Goal: Information Seeking & Learning: Understand process/instructions

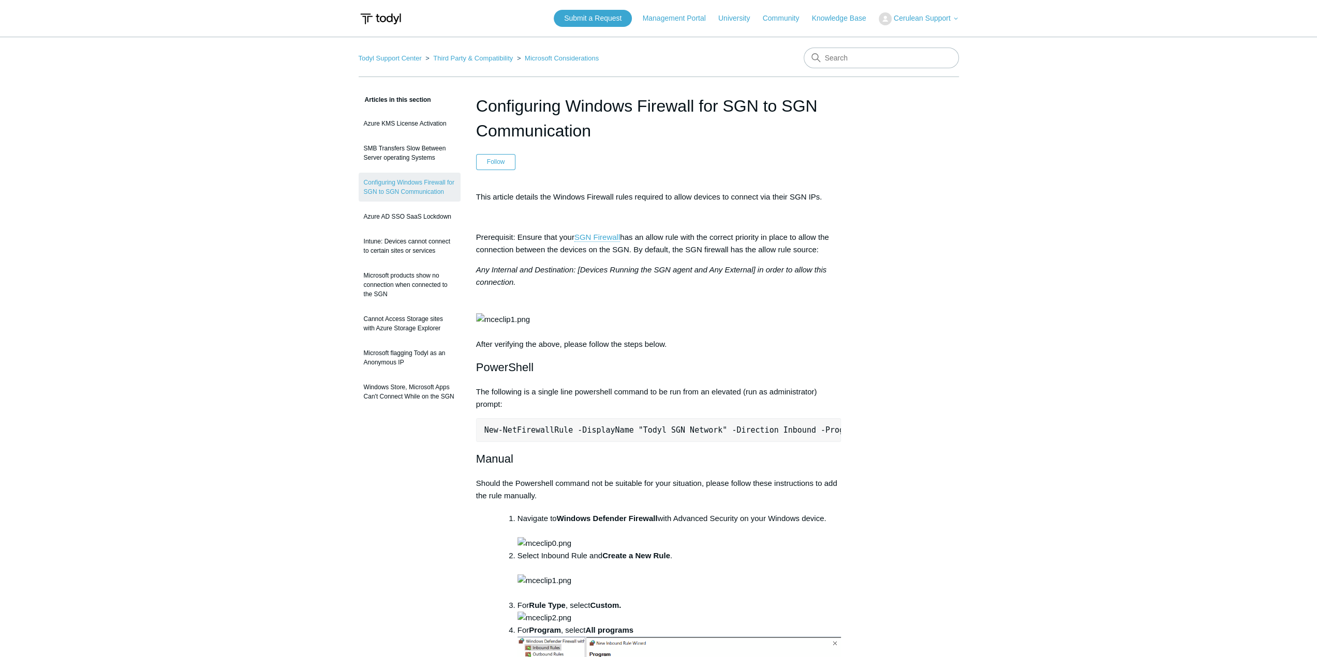
click at [611, 442] on pre "New-NetFirewallRule -DisplayName "Todyl SGN Network" -Direction Inbound -Progra…" at bounding box center [658, 430] width 365 height 24
copy div "New-NetFirewallRule -DisplayName "Todyl SGN Network" -Direction Inbound -Progra…"
drag, startPoint x: 299, startPoint y: 467, endPoint x: 204, endPoint y: -63, distance: 538.1
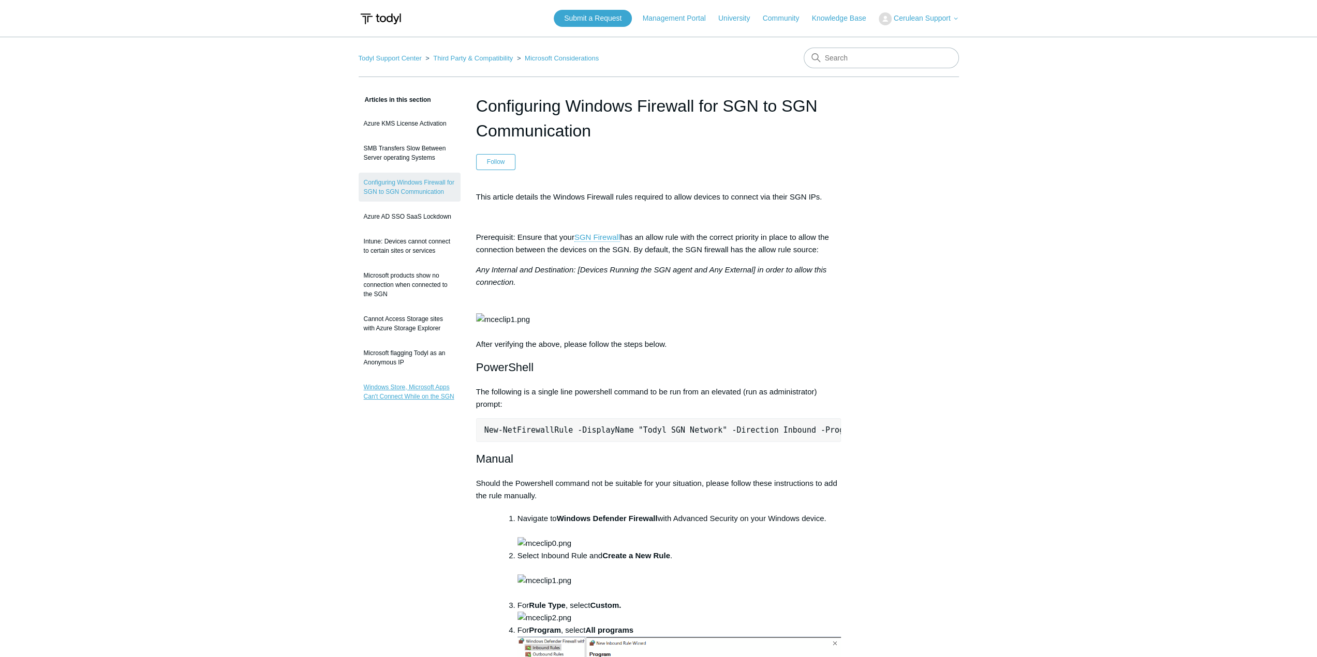
click at [427, 399] on link "Windows Store, Microsoft Apps Can't Connect While on the SGN" at bounding box center [409, 392] width 102 height 29
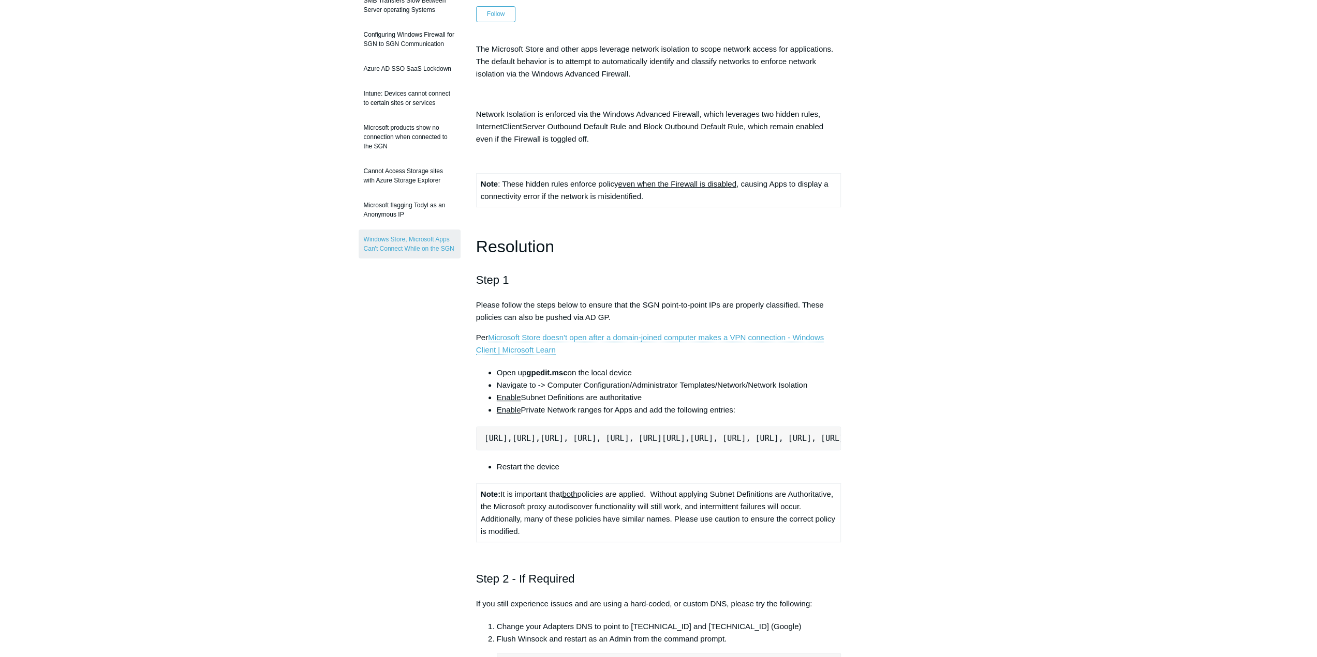
scroll to position [103, 0]
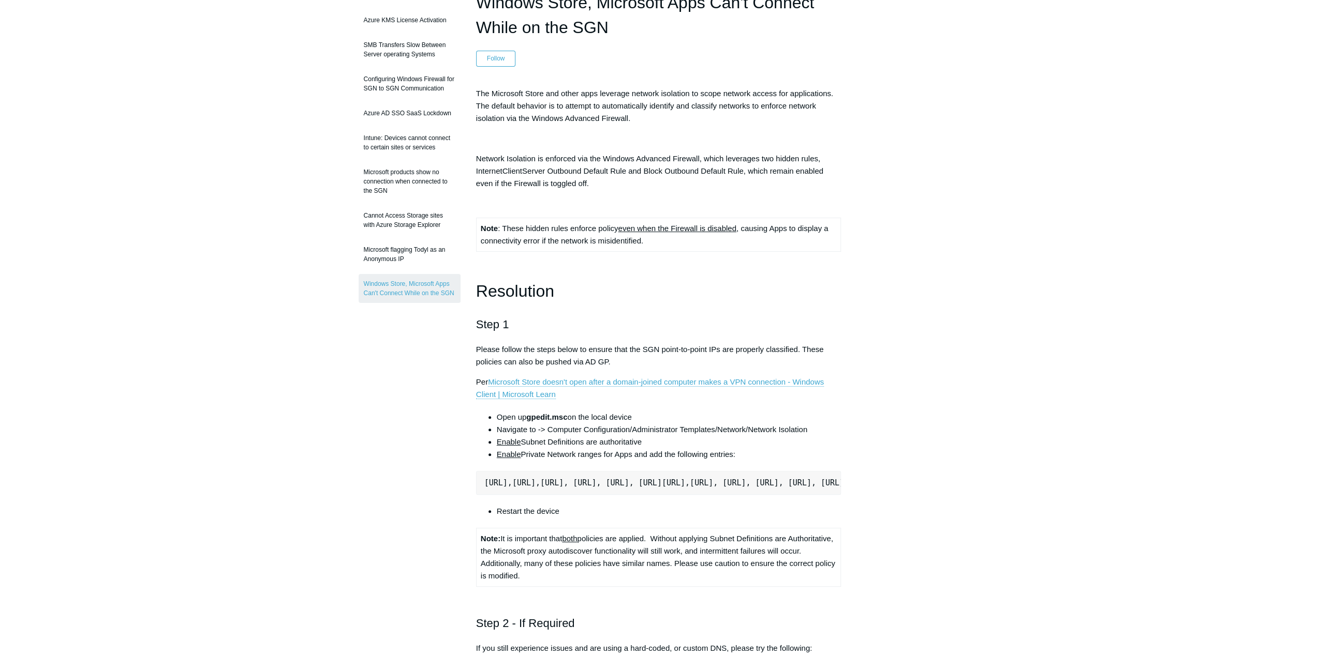
drag, startPoint x: 177, startPoint y: 577, endPoint x: 217, endPoint y: 614, distance: 54.5
click at [177, 577] on main "Todyl Support Center Third Party & Compatibility Microsoft Considerations Artic…" at bounding box center [658, 567] width 1317 height 1268
